Goal: Information Seeking & Learning: Learn about a topic

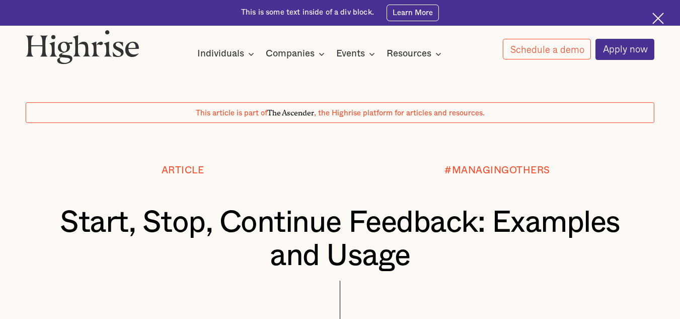
click at [658, 17] on img at bounding box center [659, 19] width 12 height 12
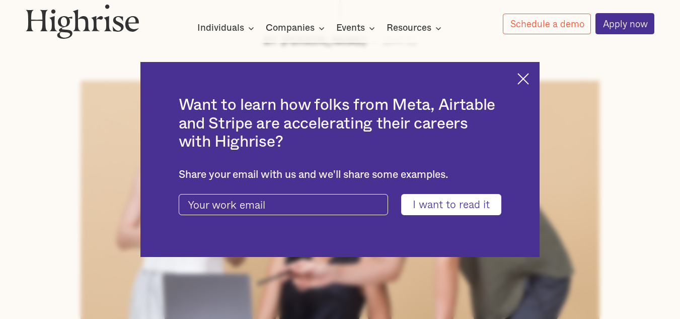
scroll to position [557, 0]
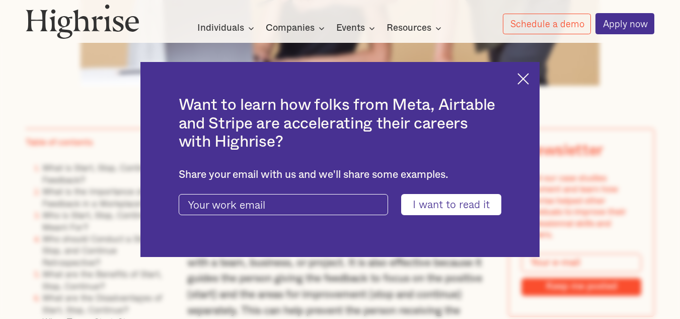
click at [528, 76] on img at bounding box center [524, 79] width 12 height 12
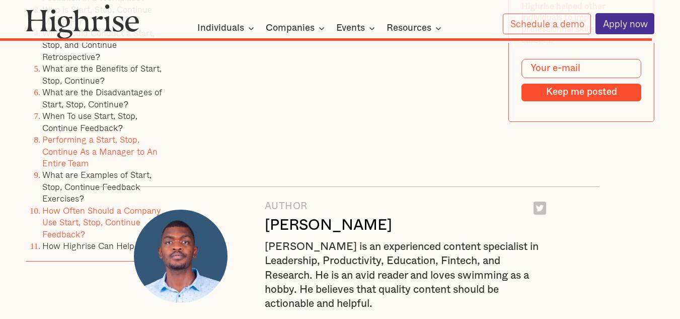
scroll to position [7981, 0]
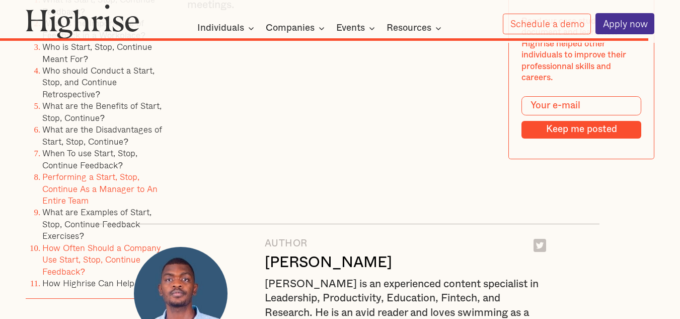
click at [71, 207] on link "Performing a Start, Stop, Continue As a Manager to An Entire Team" at bounding box center [99, 188] width 115 height 37
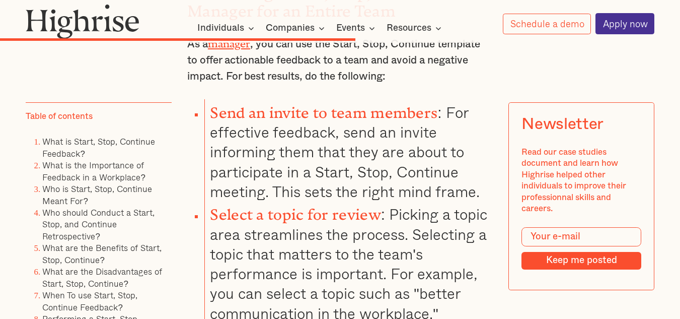
scroll to position [4648, 0]
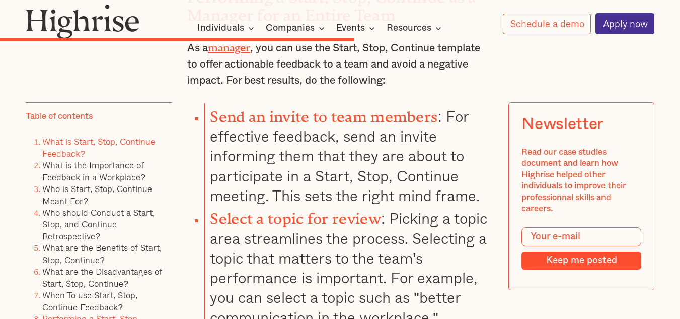
click at [81, 145] on link "What is Start, Stop, Continue Feedback?" at bounding box center [98, 146] width 113 height 25
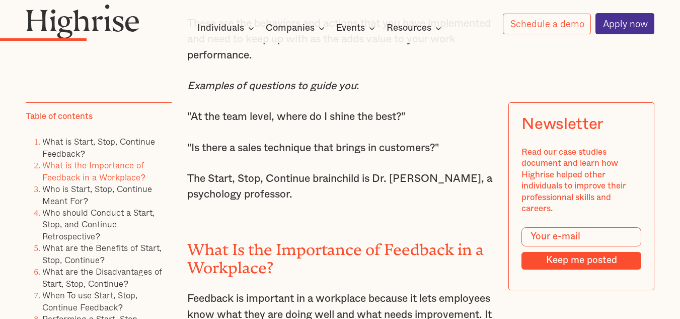
scroll to position [1624, 0]
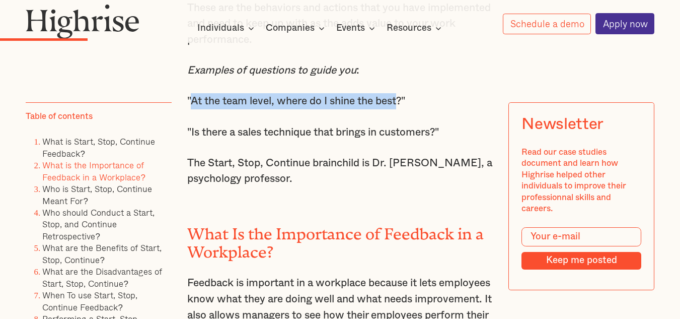
drag, startPoint x: 190, startPoint y: 107, endPoint x: 404, endPoint y: 113, distance: 214.1
click at [404, 109] on p ""At the team level, where do I shine the best?"" at bounding box center [340, 101] width 306 height 16
copy p "At the team level, where do I shine the best"
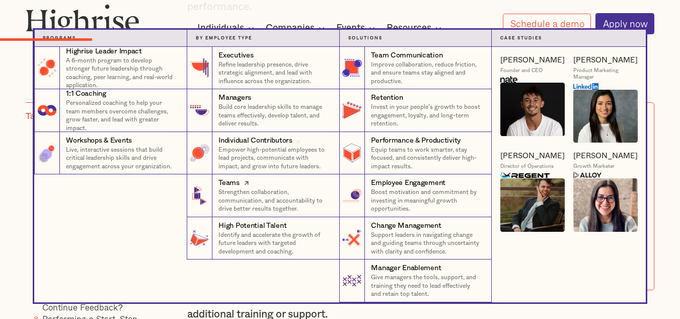
scroll to position [1674, 0]
click at [413, 58] on div "Team Communication" at bounding box center [407, 55] width 72 height 10
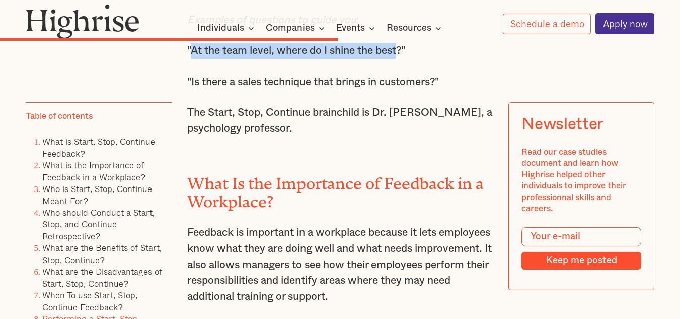
scroll to position [4648, 0]
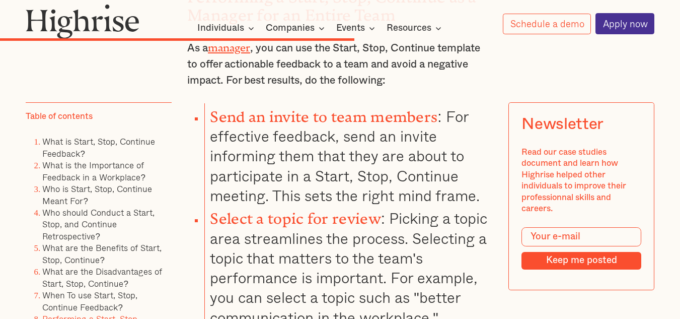
scroll to position [7981, 0]
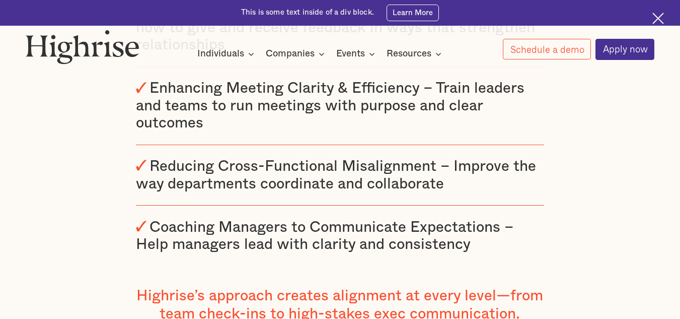
scroll to position [1189, 0]
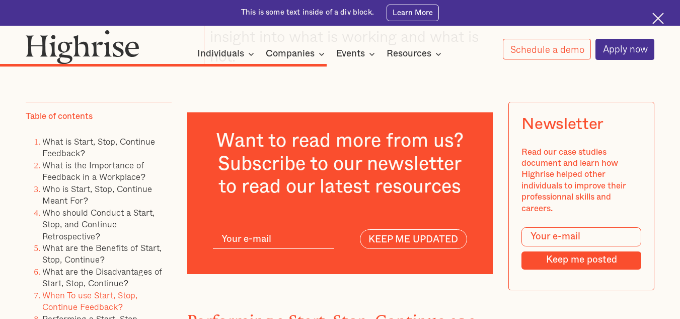
scroll to position [4365, 0]
